Goal: Task Accomplishment & Management: Manage account settings

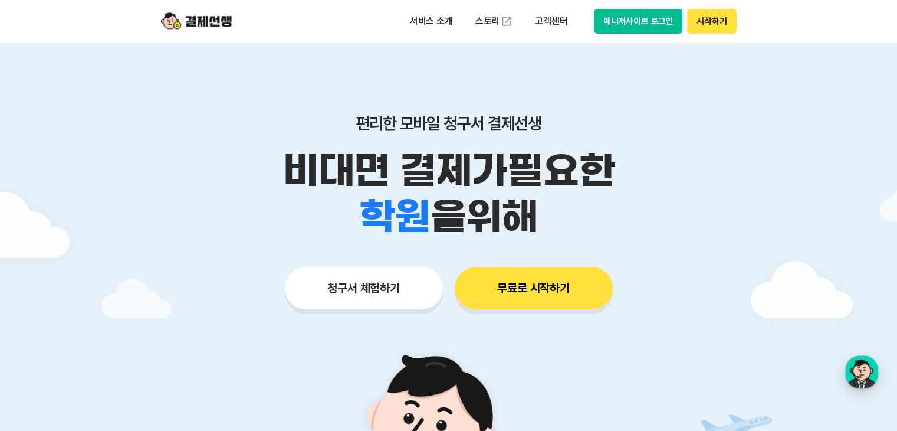
click at [664, 35] on div "서비스 소개 스토리 고객센터 매니저사이트 로그인 시작하기" at bounding box center [449, 21] width 604 height 42
click at [663, 31] on button "매니저사이트 로그인" at bounding box center [638, 21] width 89 height 25
click at [638, 24] on button "매니저사이트 로그인" at bounding box center [638, 21] width 89 height 25
